Goal: Find specific page/section: Find specific page/section

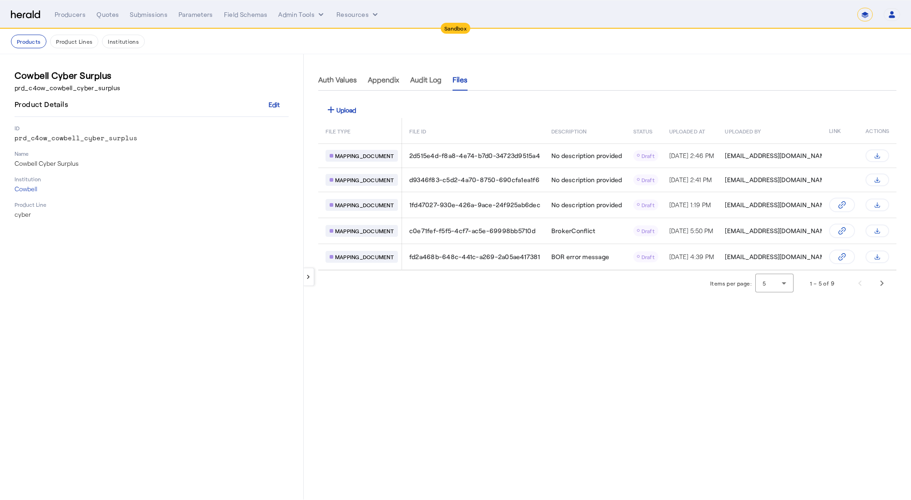
select select "*******"
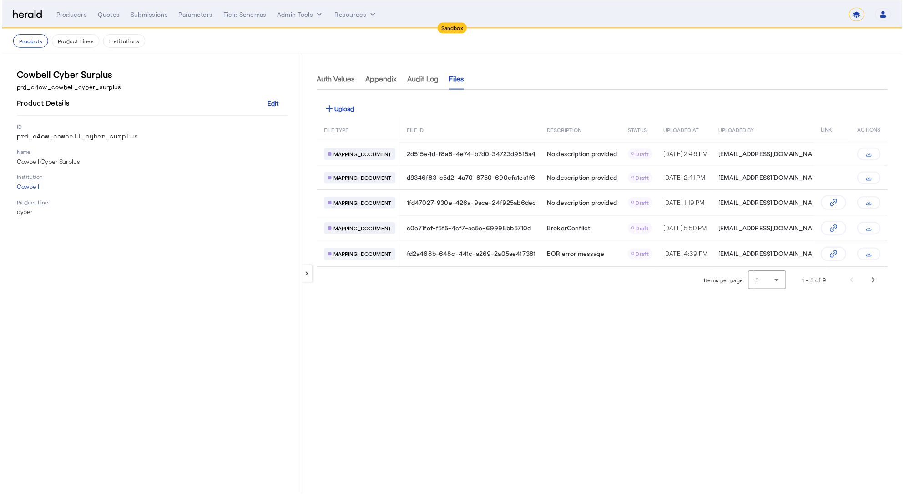
scroll to position [0, 55]
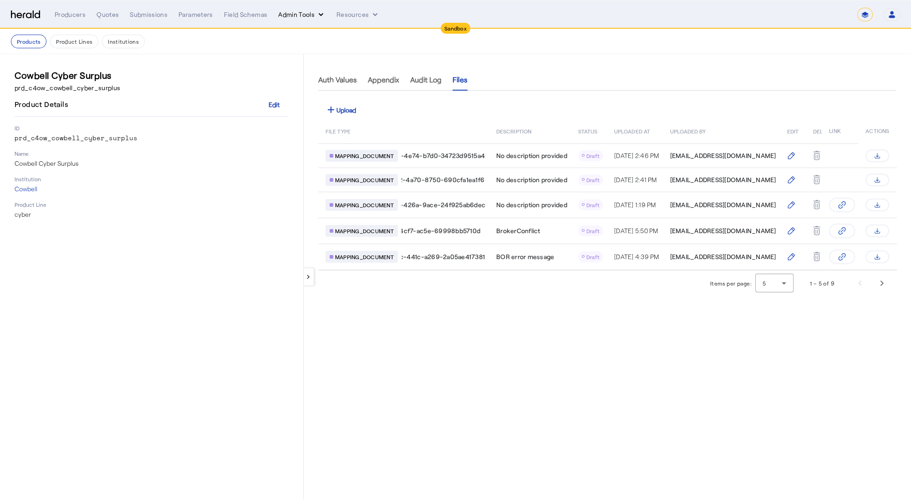
click at [287, 14] on button "Admin Tools" at bounding box center [301, 14] width 47 height 9
click at [327, 56] on span "Products Manager" at bounding box center [317, 55] width 66 height 11
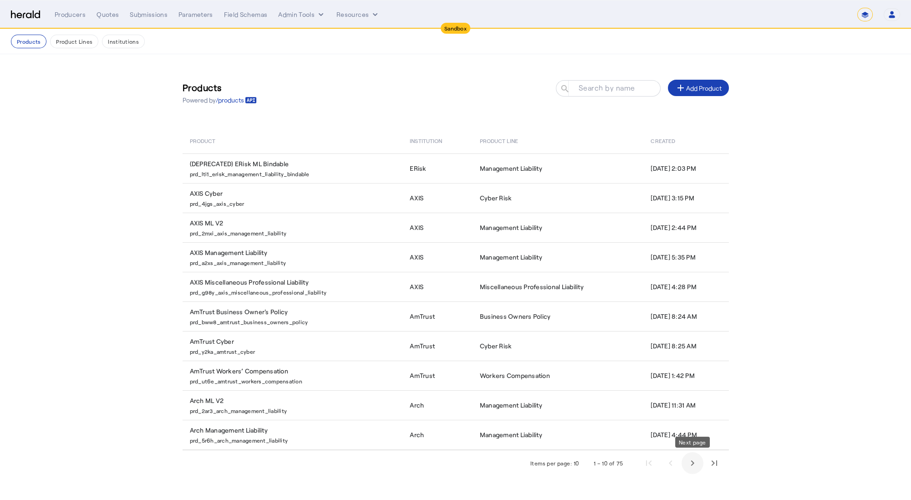
click at [687, 462] on span "Next page" at bounding box center [692, 463] width 22 height 22
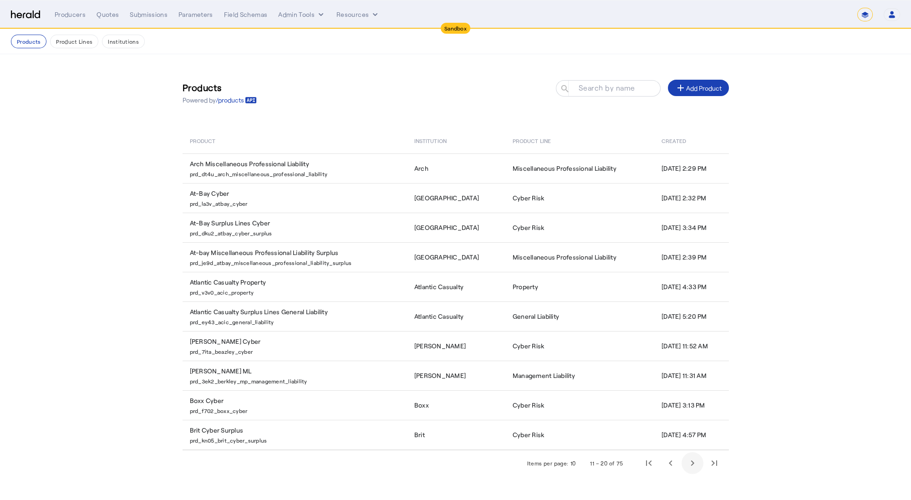
click at [688, 463] on span "Next page" at bounding box center [692, 463] width 22 height 22
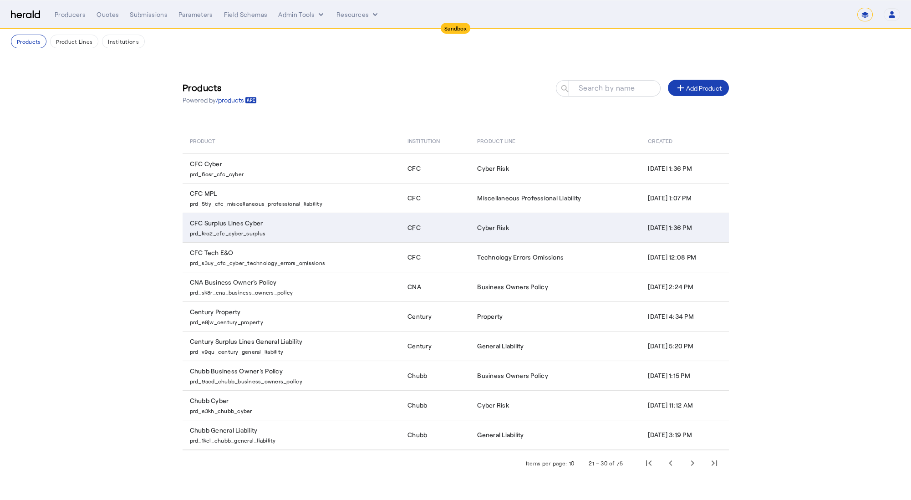
click at [292, 228] on p "prd_kro2_cfc_cyber_surplus" at bounding box center [293, 232] width 207 height 9
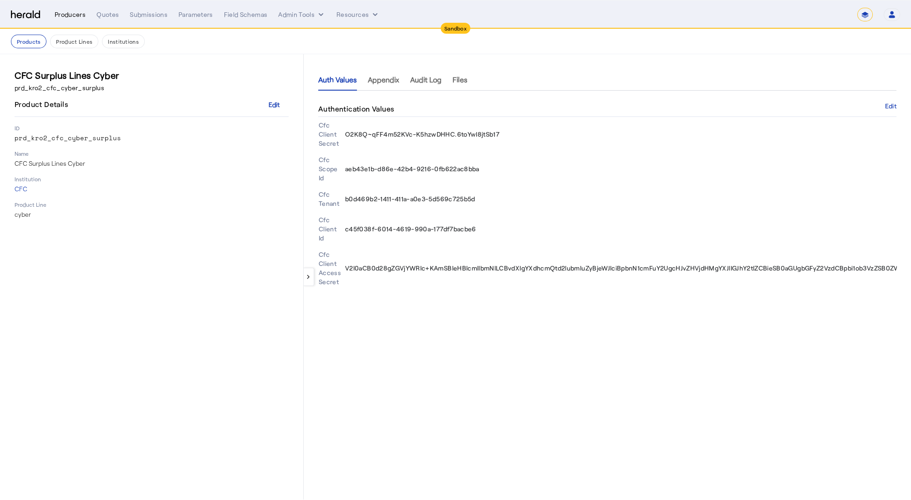
click at [83, 12] on div "Producers" at bounding box center [70, 14] width 31 height 9
select select "pfm_2v8p_herald_api"
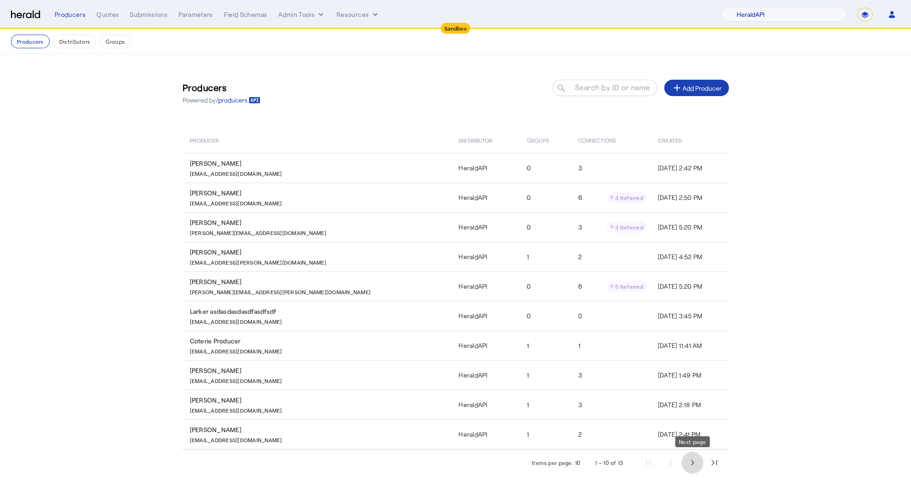
click at [693, 466] on span "Next page" at bounding box center [692, 462] width 22 height 22
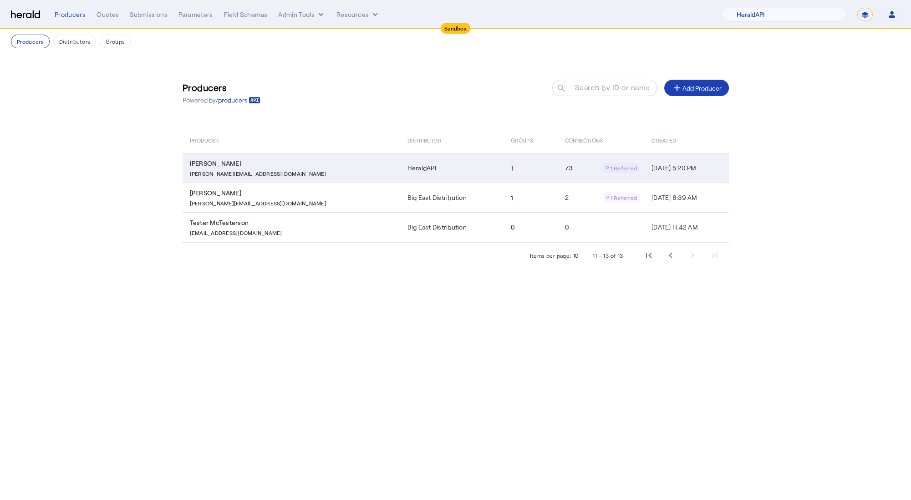
click at [400, 165] on td "HeraldAPI" at bounding box center [451, 168] width 103 height 30
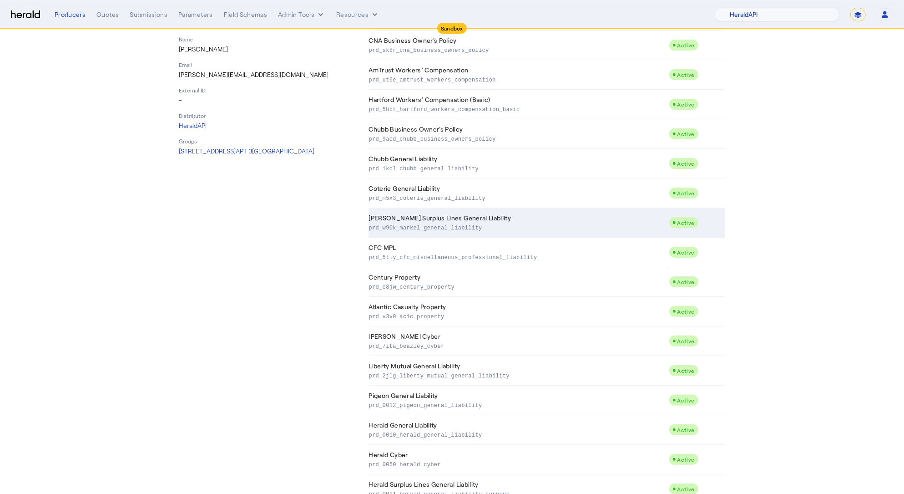
scroll to position [966, 0]
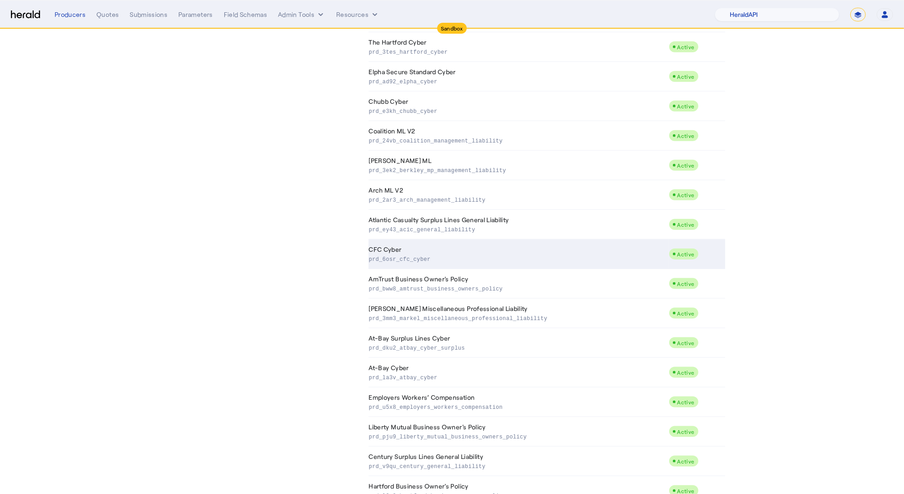
click at [462, 244] on td "CFC Cyber prd_6osr_cfc_cyber" at bounding box center [519, 254] width 300 height 30
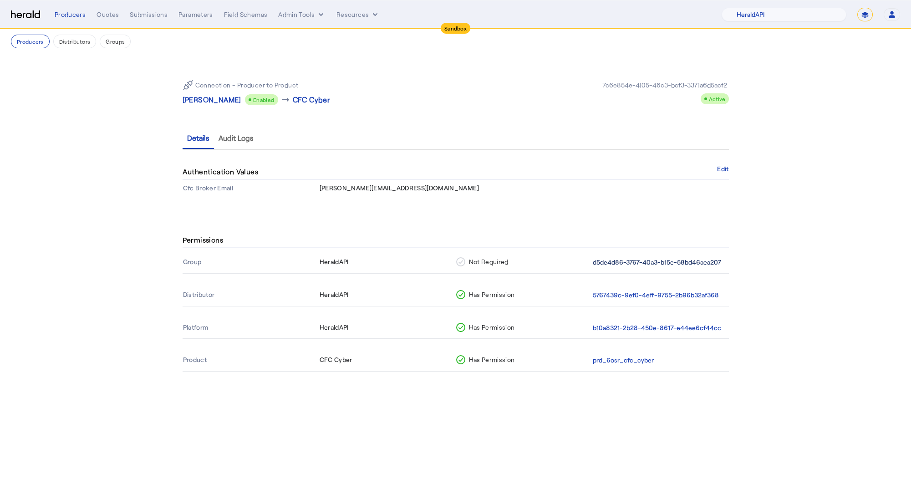
click at [635, 259] on button "d5de4d86-3767-40a3-b15e-58bd46aea207" at bounding box center [657, 262] width 128 height 10
click at [631, 296] on button "5767439c-9ef0-4eff-9755-2b96b32af368" at bounding box center [656, 295] width 126 height 10
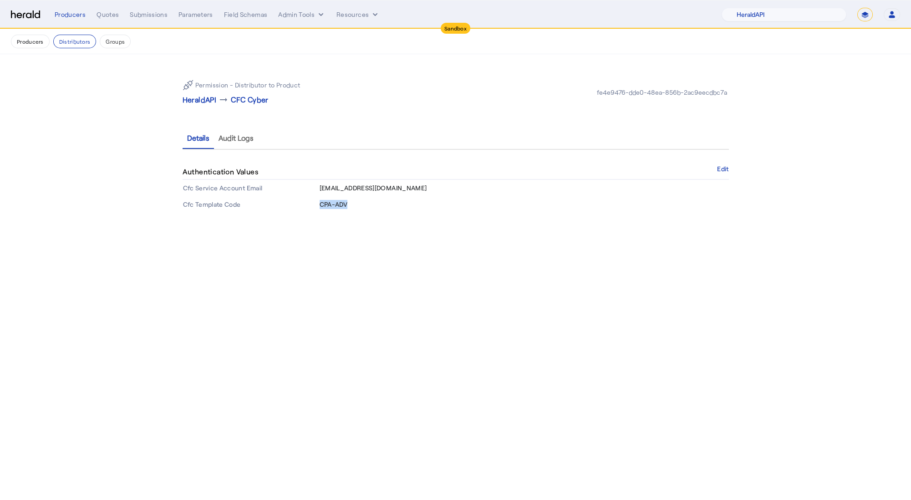
drag, startPoint x: 319, startPoint y: 204, endPoint x: 350, endPoint y: 209, distance: 30.8
click at [350, 209] on td "CPA-ADV" at bounding box center [524, 204] width 410 height 16
copy span "CPA-ADV"
click at [355, 222] on div "Permission - Distributor to Product HeraldAPI arrow_right_alt CFC Cyber fe4e947…" at bounding box center [455, 142] width 583 height 177
click at [866, 16] on select "**********" at bounding box center [864, 15] width 15 height 14
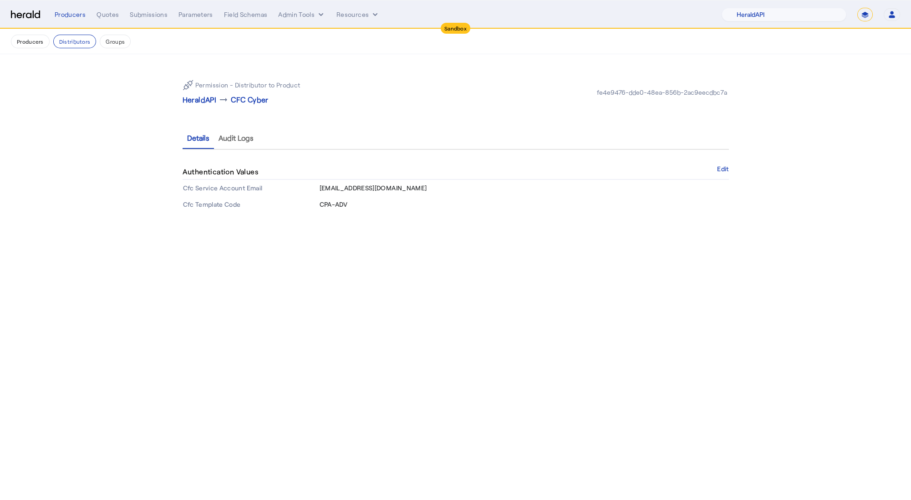
select select "**********"
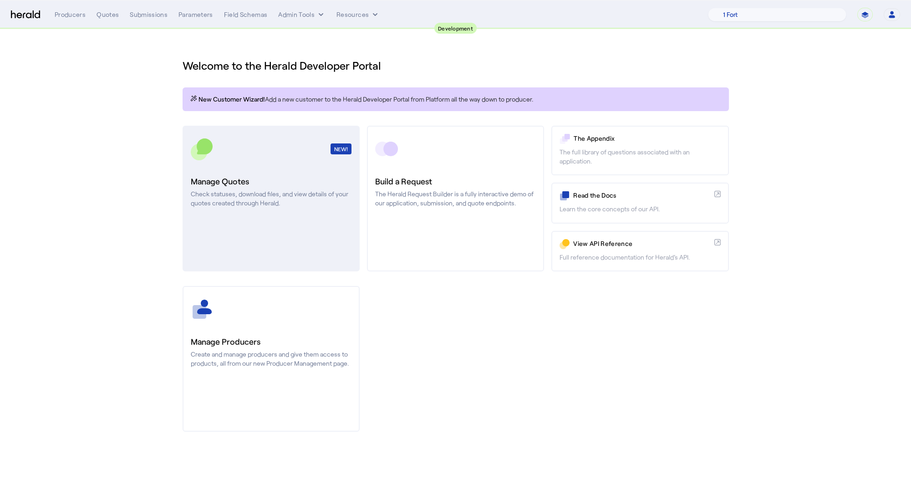
click at [245, 186] on h3 "Manage Quotes" at bounding box center [271, 181] width 161 height 13
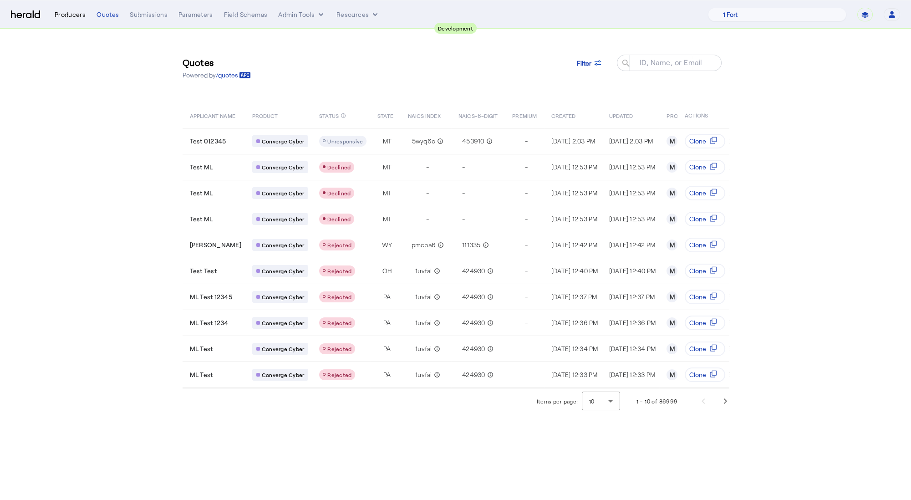
click at [75, 13] on div "Producers" at bounding box center [70, 14] width 31 height 9
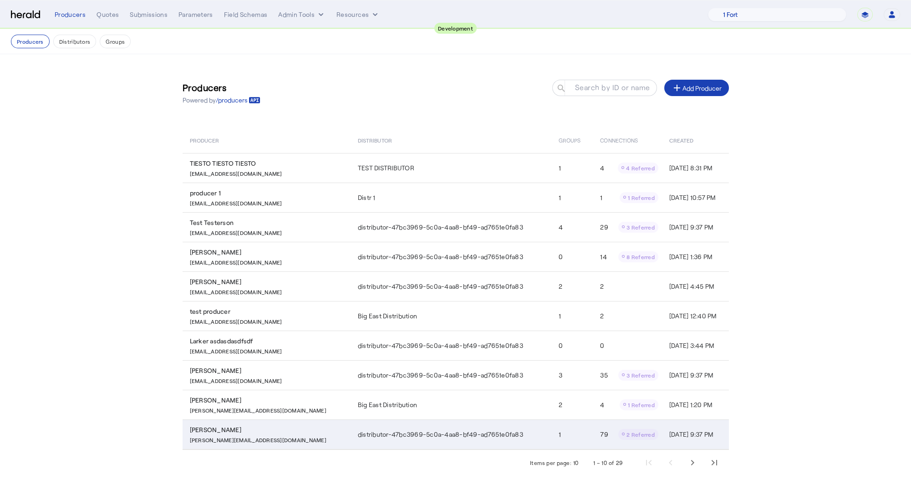
click at [502, 436] on td "distributor-47bc3969-5c0a-4aa8-bf49-ad7651e0fa83" at bounding box center [450, 434] width 201 height 30
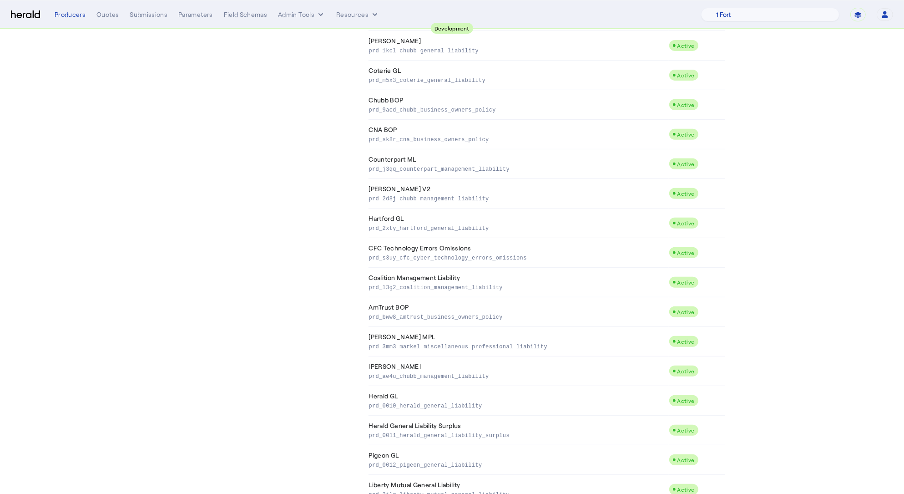
scroll to position [1586, 0]
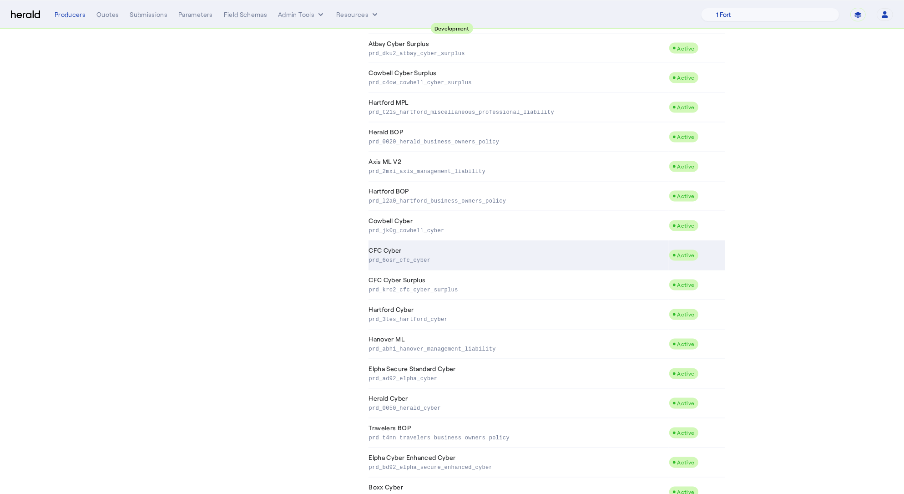
click at [639, 255] on p "prd_6osr_cfc_cyber" at bounding box center [517, 259] width 296 height 9
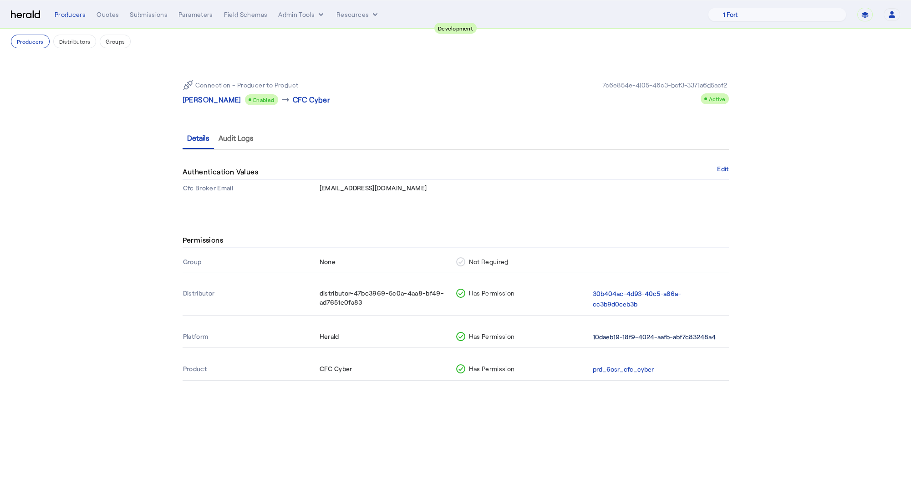
click at [649, 335] on button "10daeb19-18f9-4024-aafb-abf7c83248a4" at bounding box center [654, 337] width 123 height 10
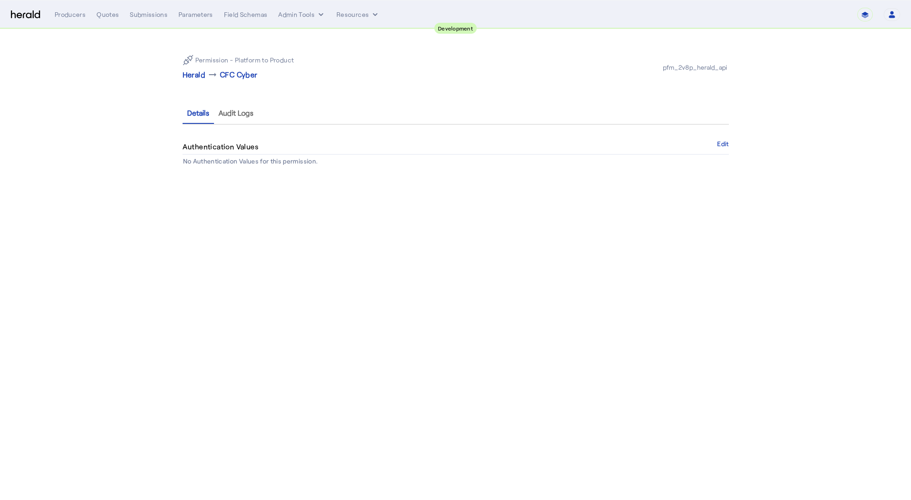
select select "pfm_2v8p_herald_api"
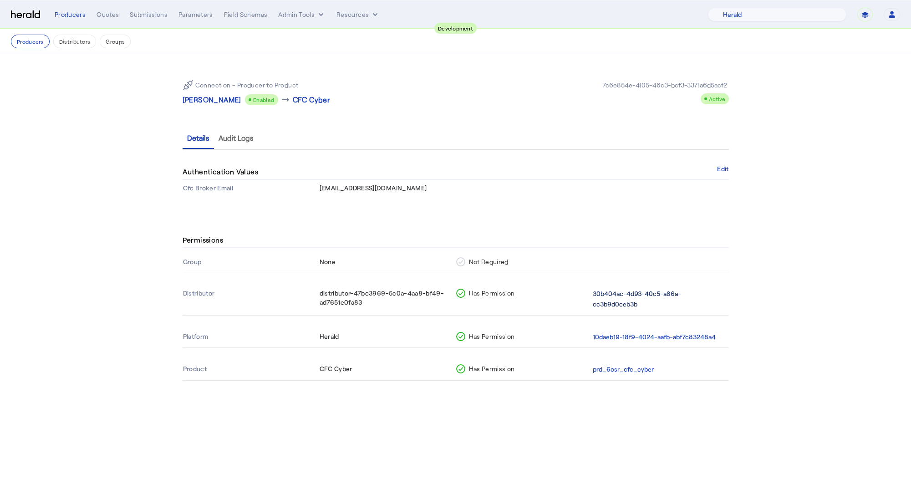
click at [630, 294] on button "30b404ac-4d93-40c5-a86a-cc3b9d0ceb3b" at bounding box center [659, 299] width 132 height 21
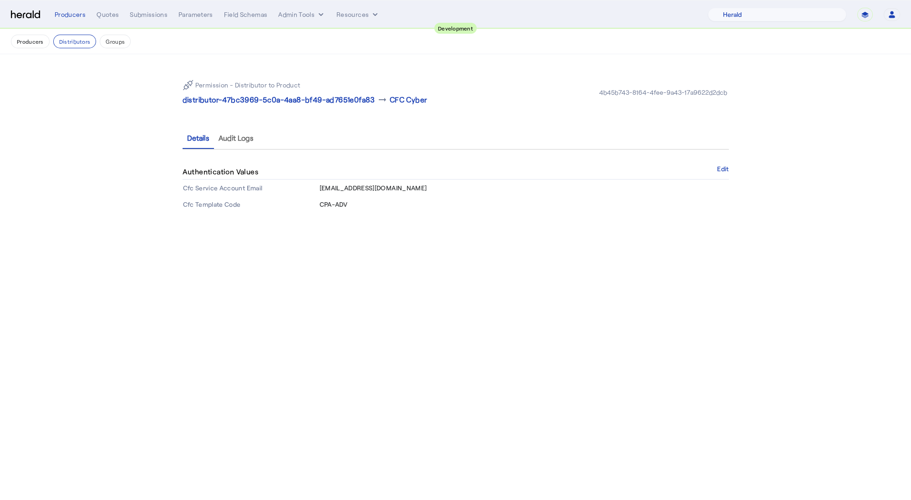
click at [343, 203] on span "CPA-ADV" at bounding box center [333, 204] width 28 height 8
click at [626, 89] on div "4b45b743-8164-4fee-9a43-17a9622d2dcb" at bounding box center [663, 92] width 132 height 9
